Goal: Information Seeking & Learning: Check status

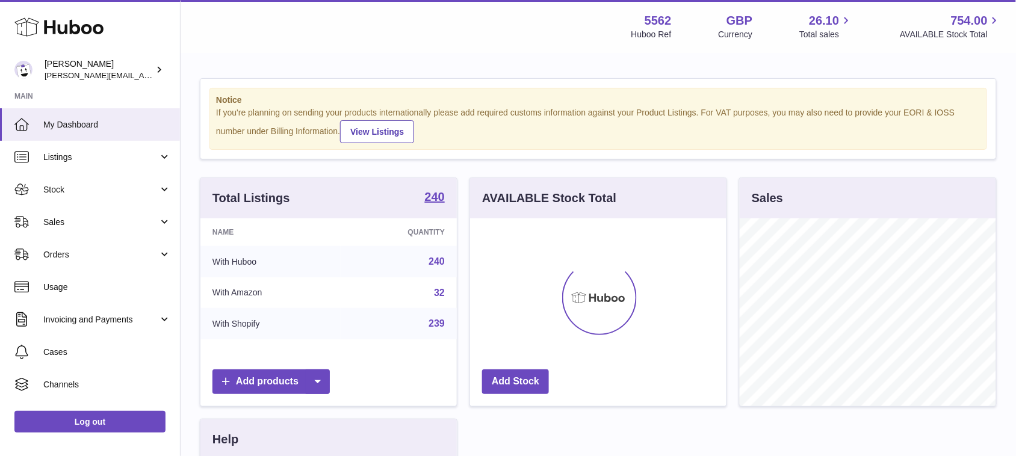
scroll to position [187, 256]
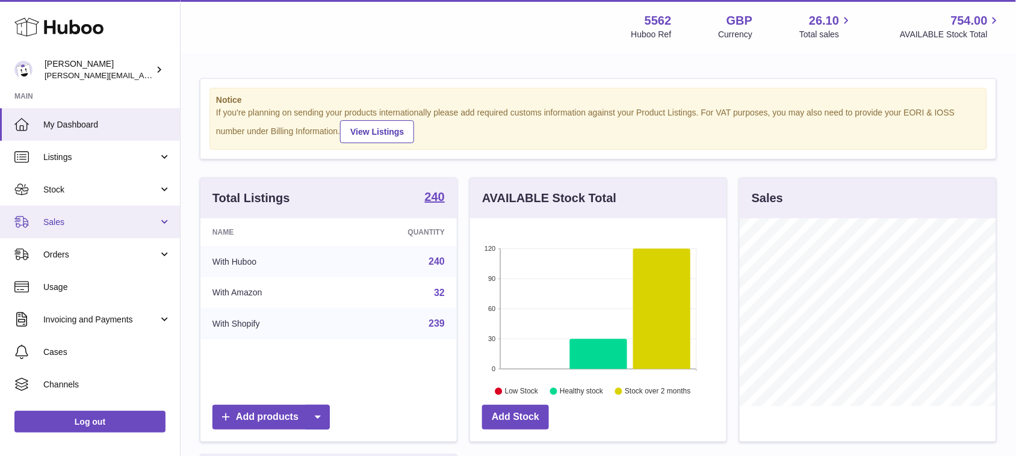
click at [88, 224] on span "Sales" at bounding box center [100, 222] width 115 height 11
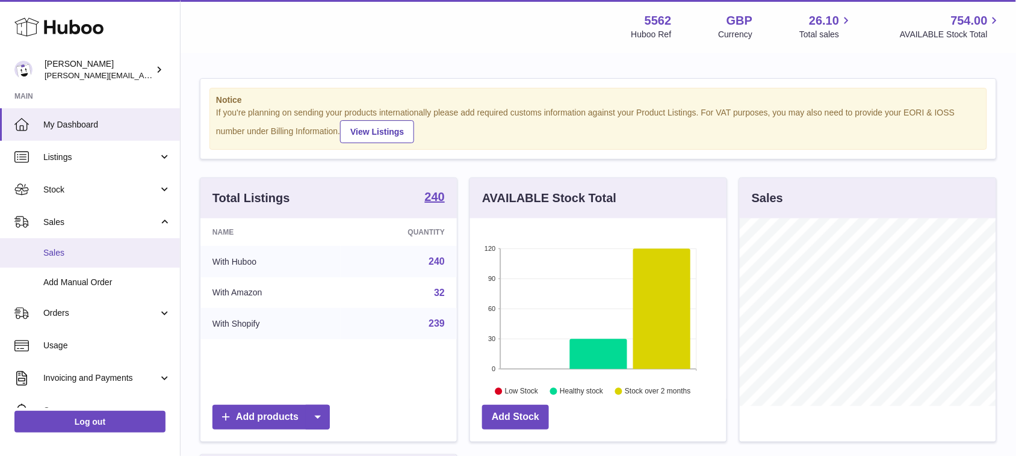
click at [67, 253] on span "Sales" at bounding box center [107, 252] width 128 height 11
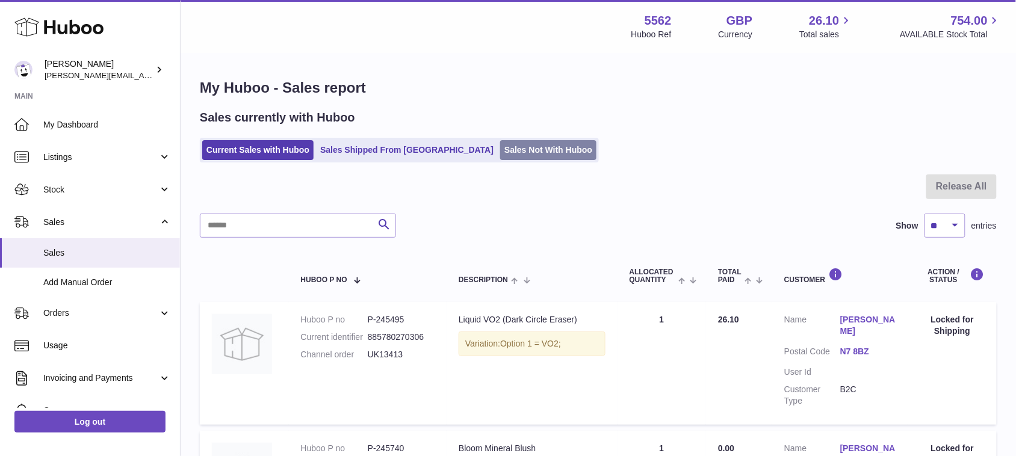
click at [501, 144] on link "Sales Not With Huboo" at bounding box center [548, 150] width 96 height 20
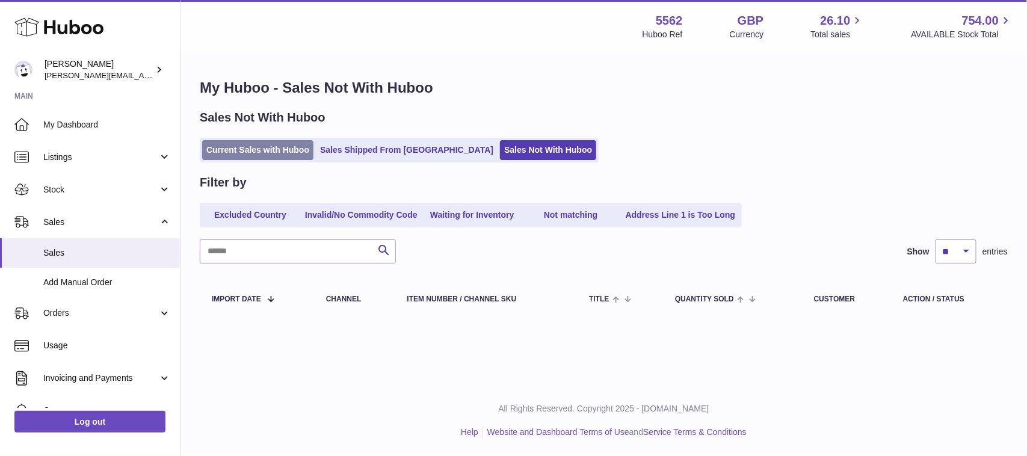
click at [262, 152] on link "Current Sales with Huboo" at bounding box center [257, 150] width 111 height 20
